Goal: Check status: Check status

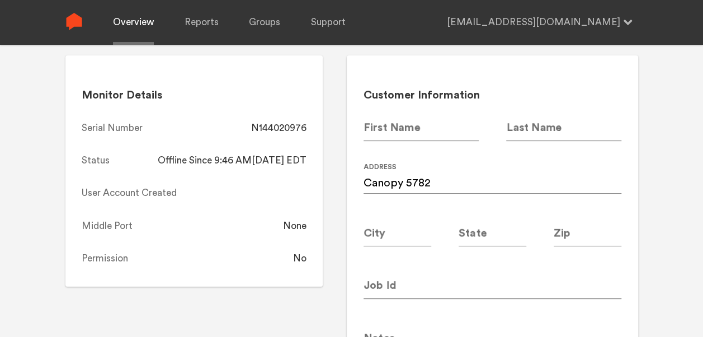
click at [140, 24] on link "Overview" at bounding box center [133, 22] width 41 height 45
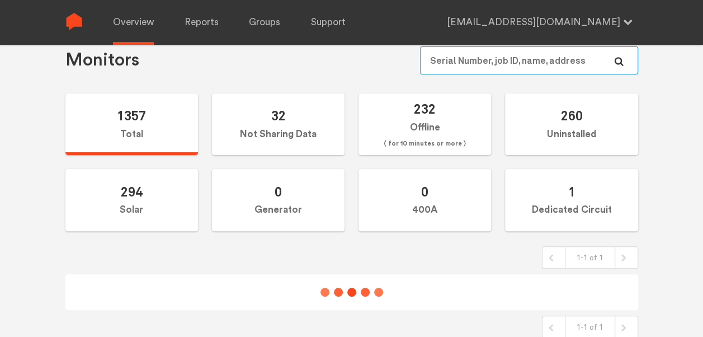
click at [561, 67] on input "text" at bounding box center [529, 60] width 218 height 28
paste input "N144020960"
type input "N144020960"
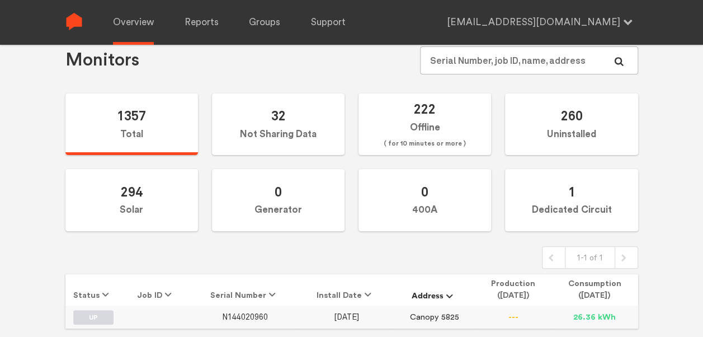
click at [251, 317] on span "N144020960" at bounding box center [245, 317] width 46 height 10
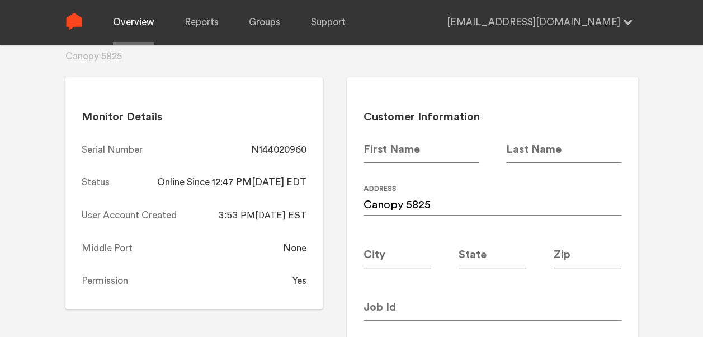
click at [145, 20] on link "Overview" at bounding box center [133, 22] width 41 height 45
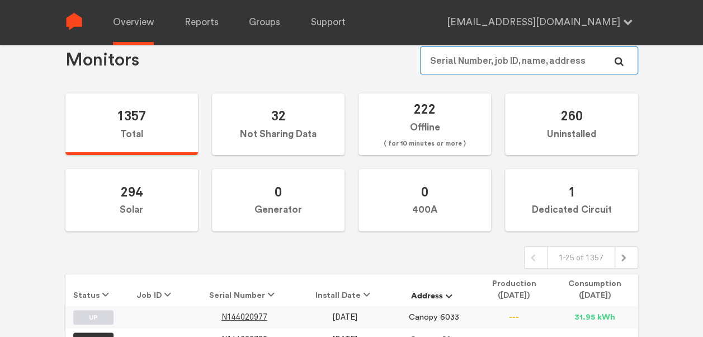
click at [498, 68] on input "text" at bounding box center [529, 60] width 218 height 28
paste input "N144020981"
type input "N144020981"
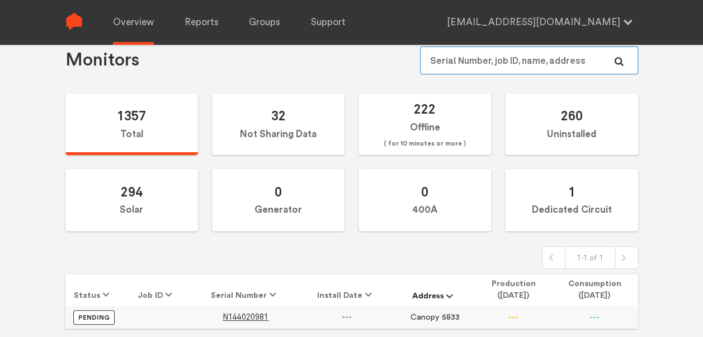
click at [471, 55] on input "text" at bounding box center [529, 60] width 218 height 28
paste input "N144020924"
type input "N144020924"
click at [237, 312] on span "N144020924" at bounding box center [245, 317] width 46 height 10
